Goal: Information Seeking & Learning: Learn about a topic

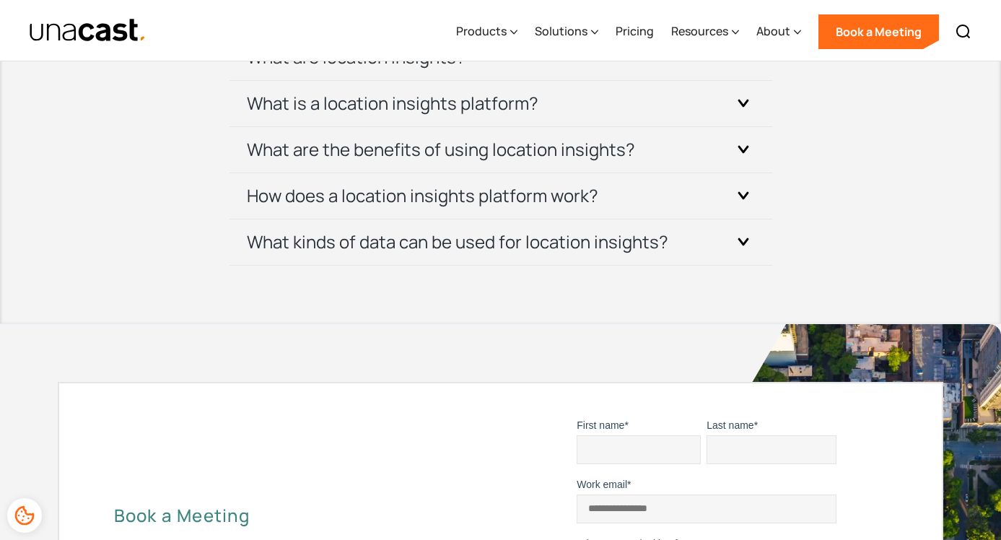
scroll to position [5822, 0]
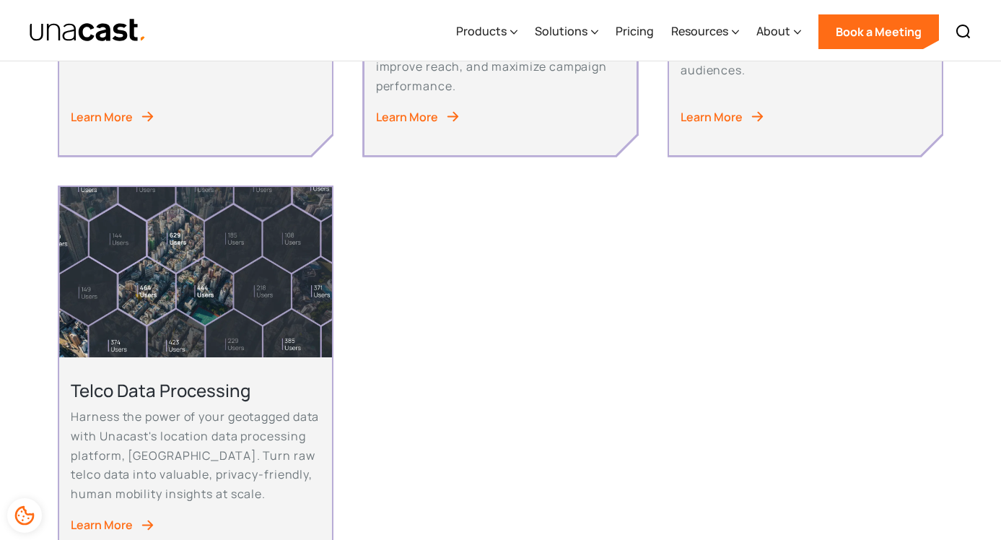
scroll to position [1089, 0]
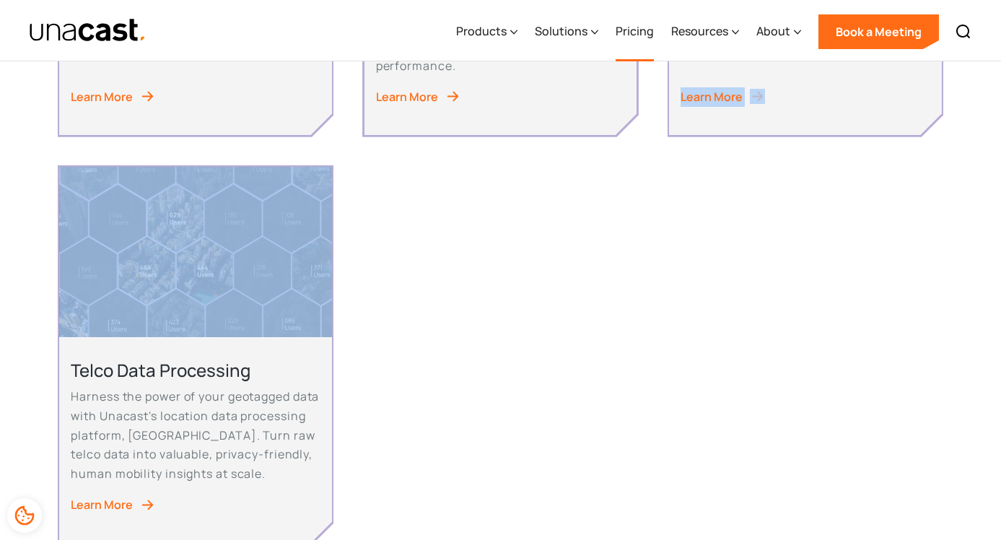
click at [645, 35] on link "Pricing" at bounding box center [635, 31] width 38 height 59
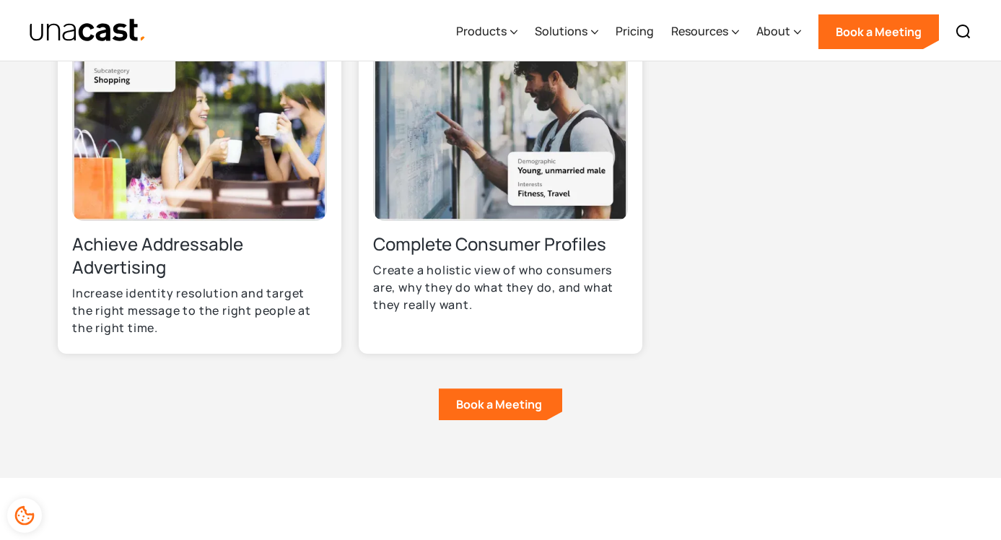
scroll to position [936, 0]
